Goal: Information Seeking & Learning: Learn about a topic

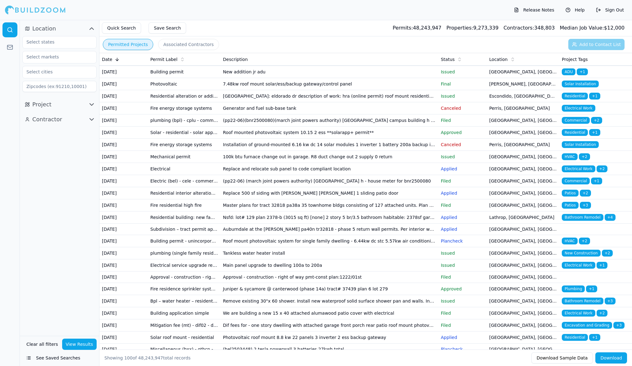
scroll to position [13, 0]
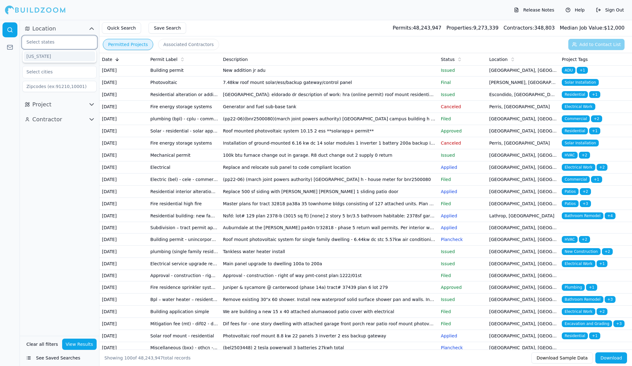
click at [48, 40] on input "text" at bounding box center [56, 41] width 66 height 11
click at [41, 56] on div "[US_STATE]" at bounding box center [59, 56] width 71 height 10
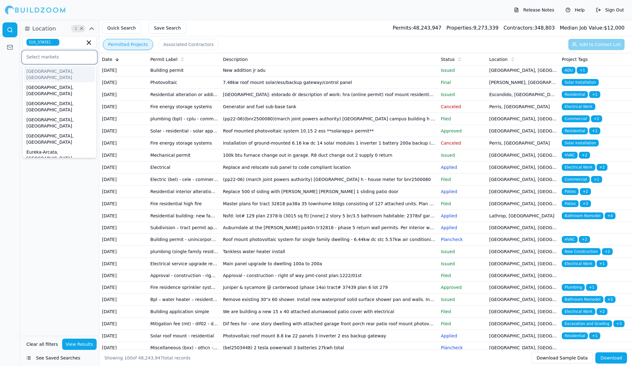
click at [42, 58] on input "text" at bounding box center [56, 56] width 66 height 11
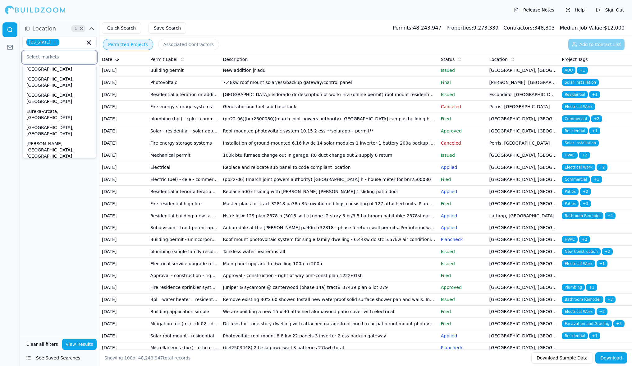
scroll to position [0, 0]
click at [47, 161] on div "[GEOGRAPHIC_DATA]-[GEOGRAPHIC_DATA]-[GEOGRAPHIC_DATA], [GEOGRAPHIC_DATA]" at bounding box center [59, 175] width 71 height 29
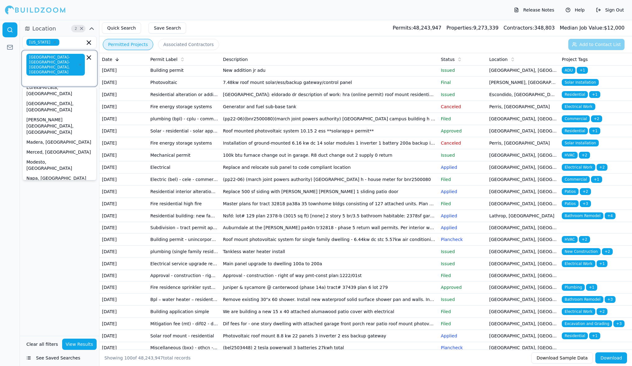
scroll to position [90, 0]
click at [46, 181] on div "Oxnard-[GEOGRAPHIC_DATA]-[GEOGRAPHIC_DATA], [GEOGRAPHIC_DATA]" at bounding box center [59, 192] width 71 height 22
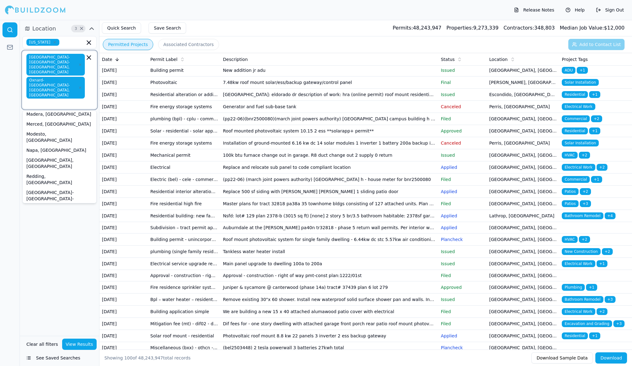
scroll to position [139, 0]
click at [43, 187] on div "[GEOGRAPHIC_DATA]-[GEOGRAPHIC_DATA]-[GEOGRAPHIC_DATA], [GEOGRAPHIC_DATA]" at bounding box center [59, 201] width 71 height 29
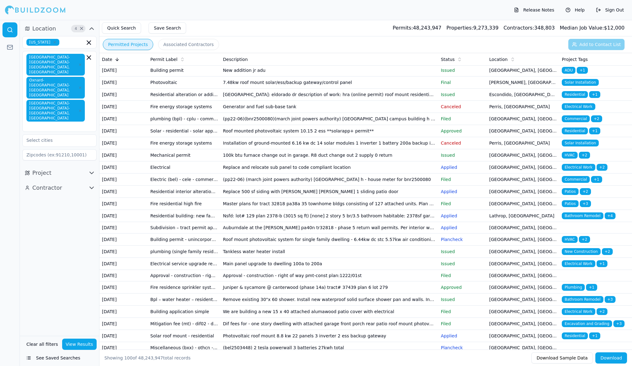
drag, startPoint x: 25, startPoint y: 225, endPoint x: 21, endPoint y: 223, distance: 4.3
click at [24, 225] on div "Location 4 × California Los Angeles-Long Beach-Anaheim, CA Oxnard-Thousand Oaks…" at bounding box center [59, 178] width 79 height 316
click at [45, 168] on span "Project" at bounding box center [41, 172] width 19 height 9
click at [60, 181] on input "text" at bounding box center [56, 186] width 66 height 11
click at [39, 196] on div "Residential" at bounding box center [59, 201] width 71 height 10
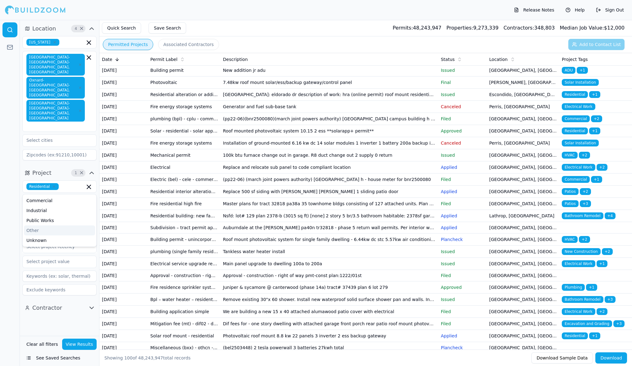
click at [14, 224] on div at bounding box center [10, 193] width 20 height 346
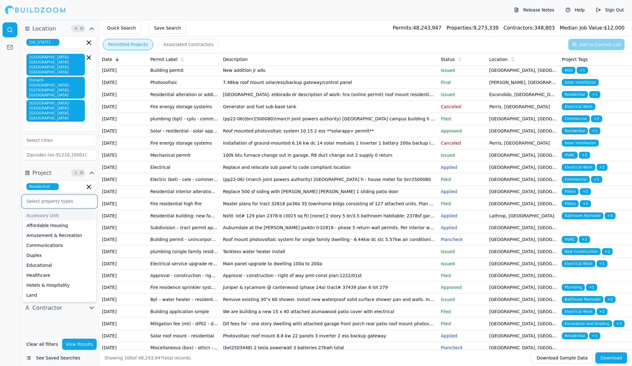
click at [67, 196] on input "text" at bounding box center [56, 201] width 66 height 11
click at [51, 250] on div "Duplex" at bounding box center [59, 255] width 71 height 10
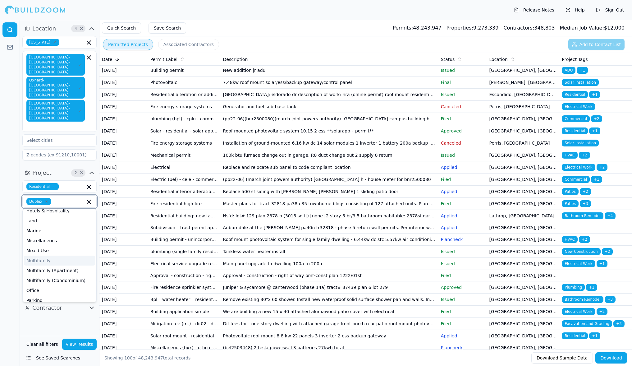
click at [46, 256] on div "Multifamily" at bounding box center [59, 261] width 71 height 10
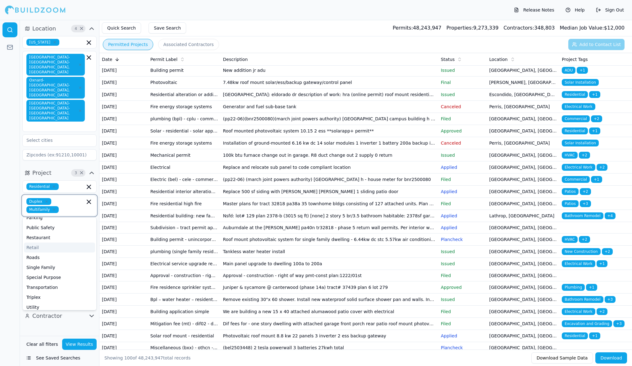
scroll to position [145, 0]
click at [50, 262] on div "Single Family" at bounding box center [59, 267] width 71 height 10
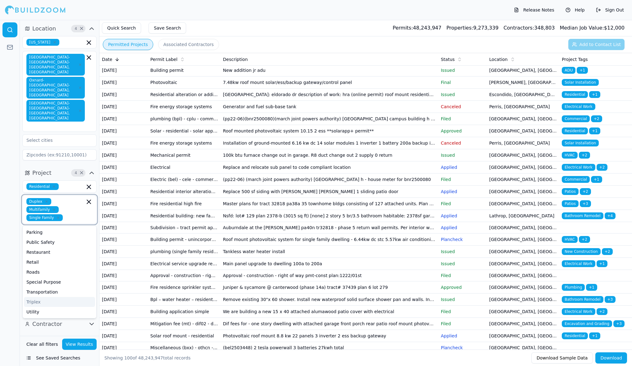
click at [48, 297] on div "Triplex" at bounding box center [59, 302] width 71 height 10
click at [18, 282] on div at bounding box center [10, 193] width 20 height 346
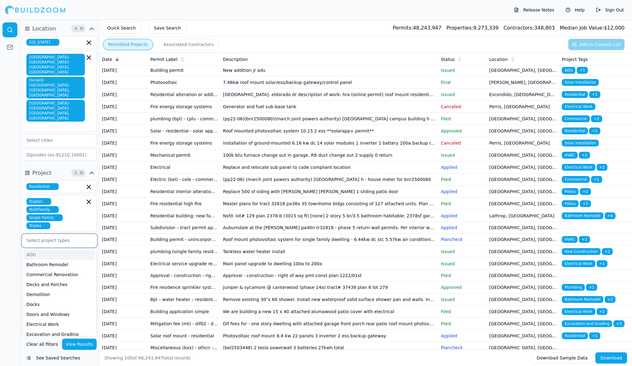
click at [60, 235] on input "text" at bounding box center [56, 240] width 66 height 11
drag, startPoint x: 47, startPoint y: 298, endPoint x: 43, endPoint y: 296, distance: 4.7
click at [47, 330] on div "Solar Installation" at bounding box center [59, 335] width 71 height 10
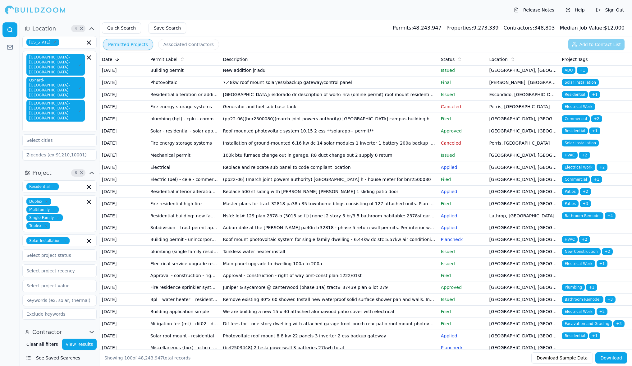
click at [17, 272] on div at bounding box center [10, 193] width 20 height 346
drag, startPoint x: 82, startPoint y: 295, endPoint x: 78, endPoint y: 293, distance: 4.1
click at [81, 327] on button "Contractor" at bounding box center [59, 332] width 74 height 10
click at [71, 340] on input "text" at bounding box center [56, 345] width 66 height 11
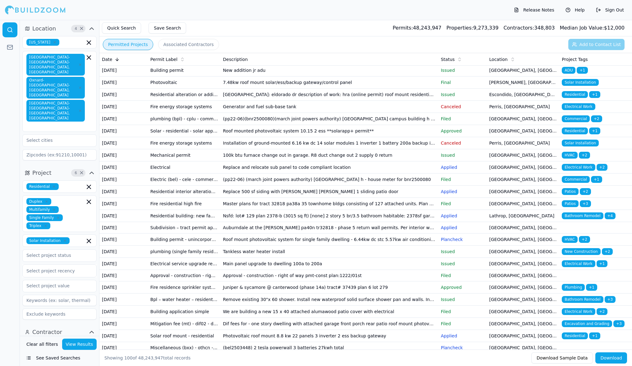
click at [67, 365] on div "Electrician" at bounding box center [59, 370] width 71 height 10
click at [71, 355] on div "General Contractor" at bounding box center [59, 360] width 71 height 10
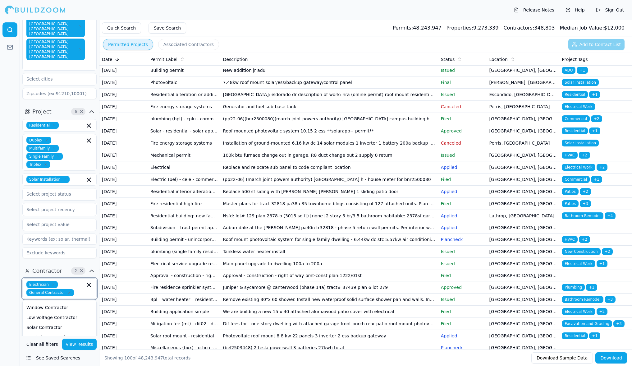
scroll to position [233, 0]
click at [49, 320] on div "Solar Contractor" at bounding box center [59, 325] width 71 height 10
click at [68, 291] on icon "button" at bounding box center [69, 293] width 4 height 4
click at [85, 346] on button "View Results" at bounding box center [79, 344] width 35 height 11
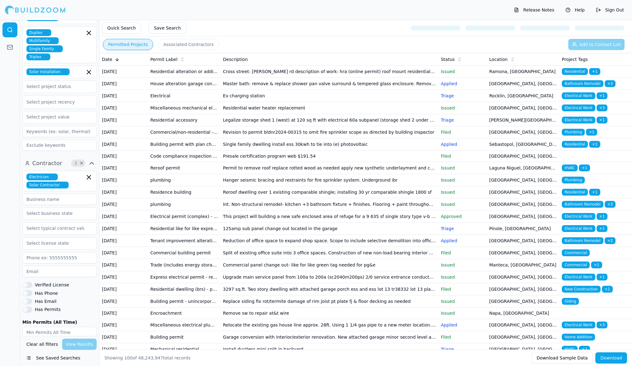
scroll to position [169, 0]
click at [30, 282] on button "Verified License" at bounding box center [27, 285] width 10 height 6
click at [31, 298] on button "Has Email" at bounding box center [27, 301] width 10 height 6
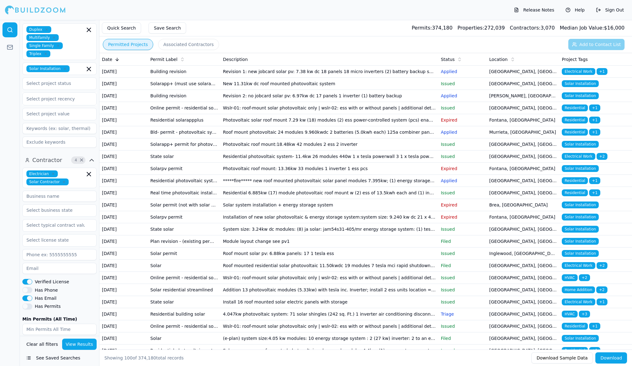
scroll to position [172, 0]
click at [81, 355] on input "number" at bounding box center [79, 360] width 36 height 11
type input "300"
click at [82, 345] on button "View Results" at bounding box center [79, 344] width 35 height 11
